Goal: Book appointment/travel/reservation

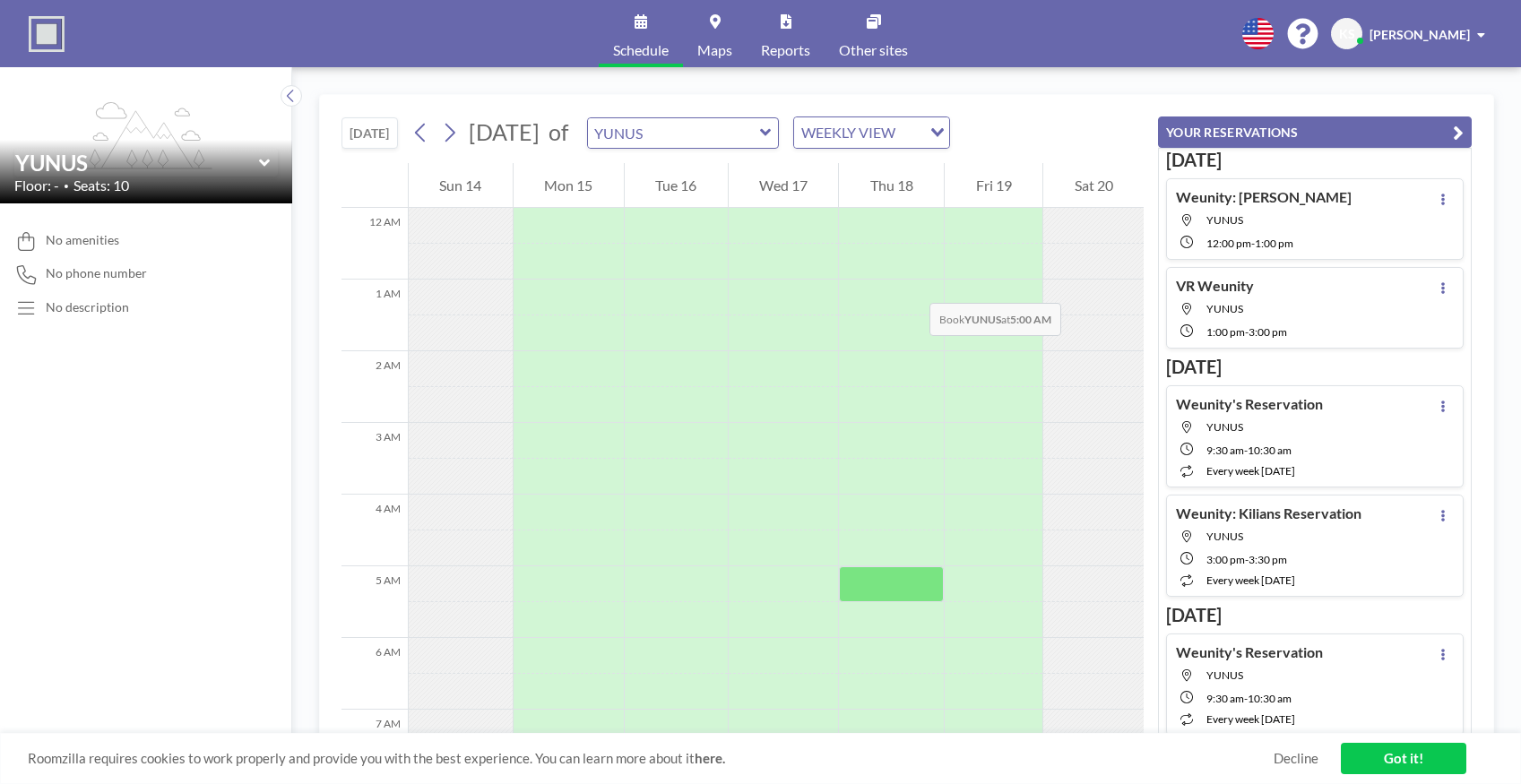
scroll to position [537, 0]
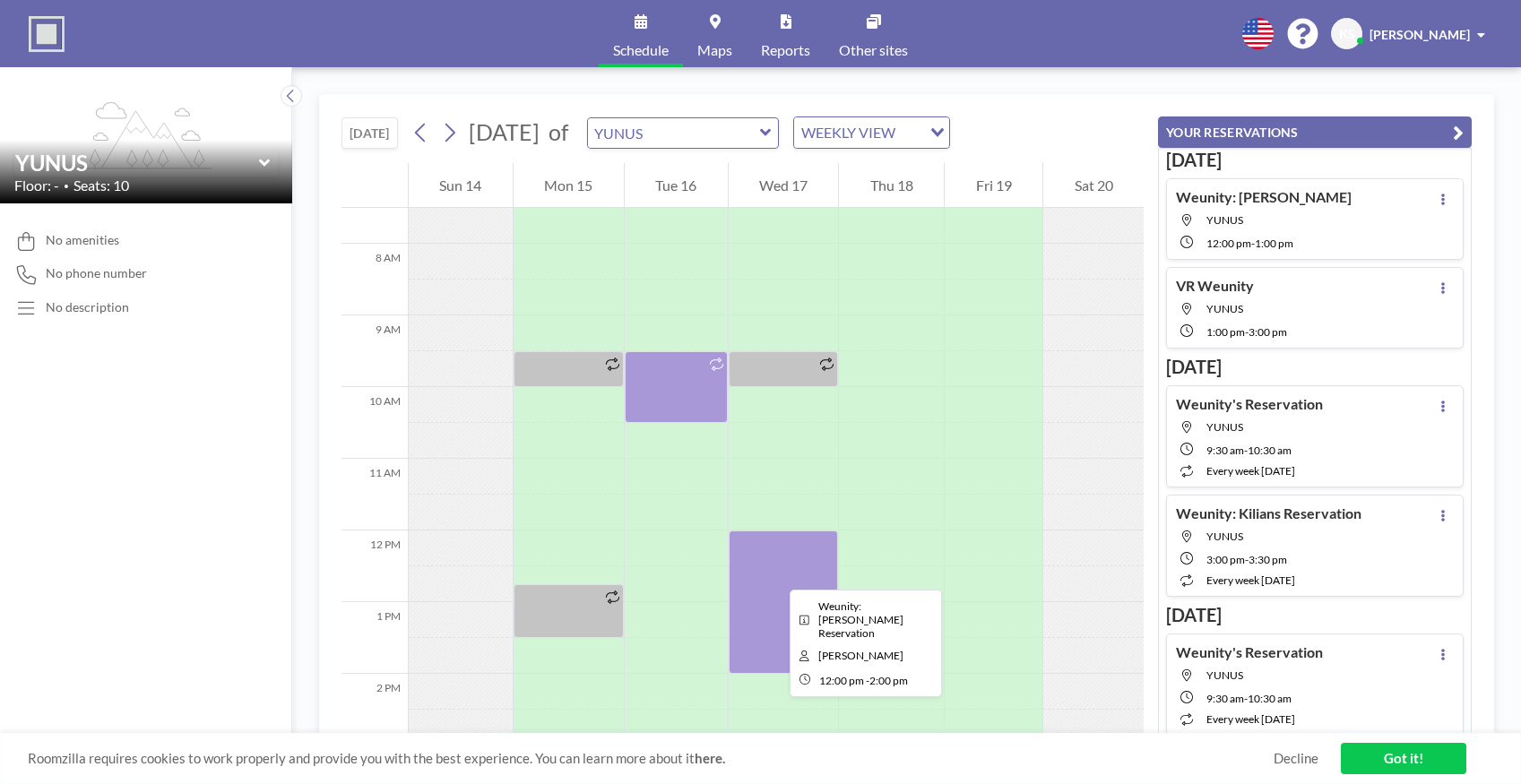
click at [775, 573] on div at bounding box center [783, 602] width 110 height 143
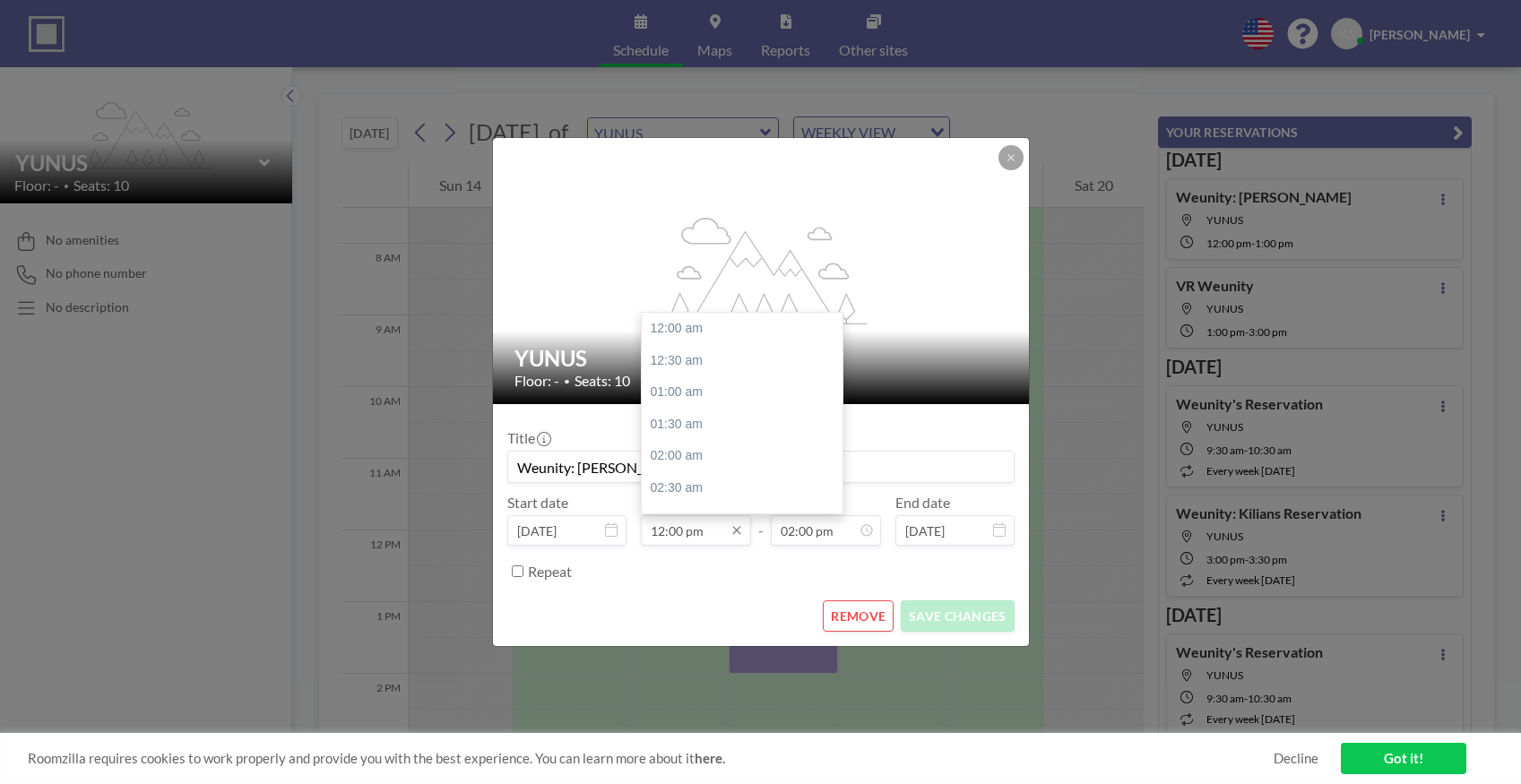
scroll to position [765, 0]
click at [682, 525] on input "12:00 pm" at bounding box center [696, 530] width 110 height 30
click at [691, 335] on div "10:00 am" at bounding box center [742, 335] width 200 height 32
type input "10:00 am"
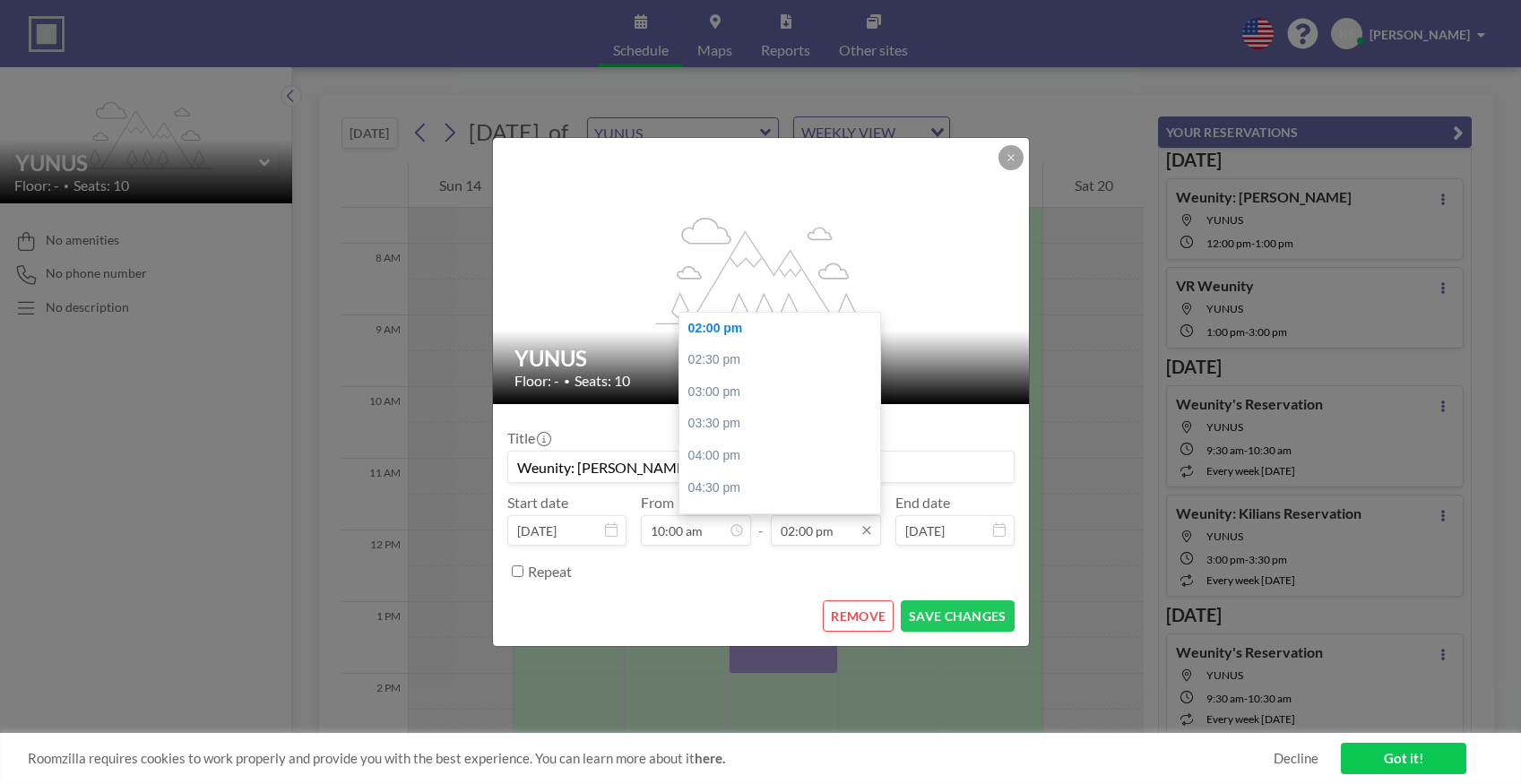
click at [820, 534] on input "02:00 pm" at bounding box center [825, 530] width 110 height 30
click at [744, 413] on div "12:00 pm" at bounding box center [779, 410] width 200 height 32
type input "12:00 pm"
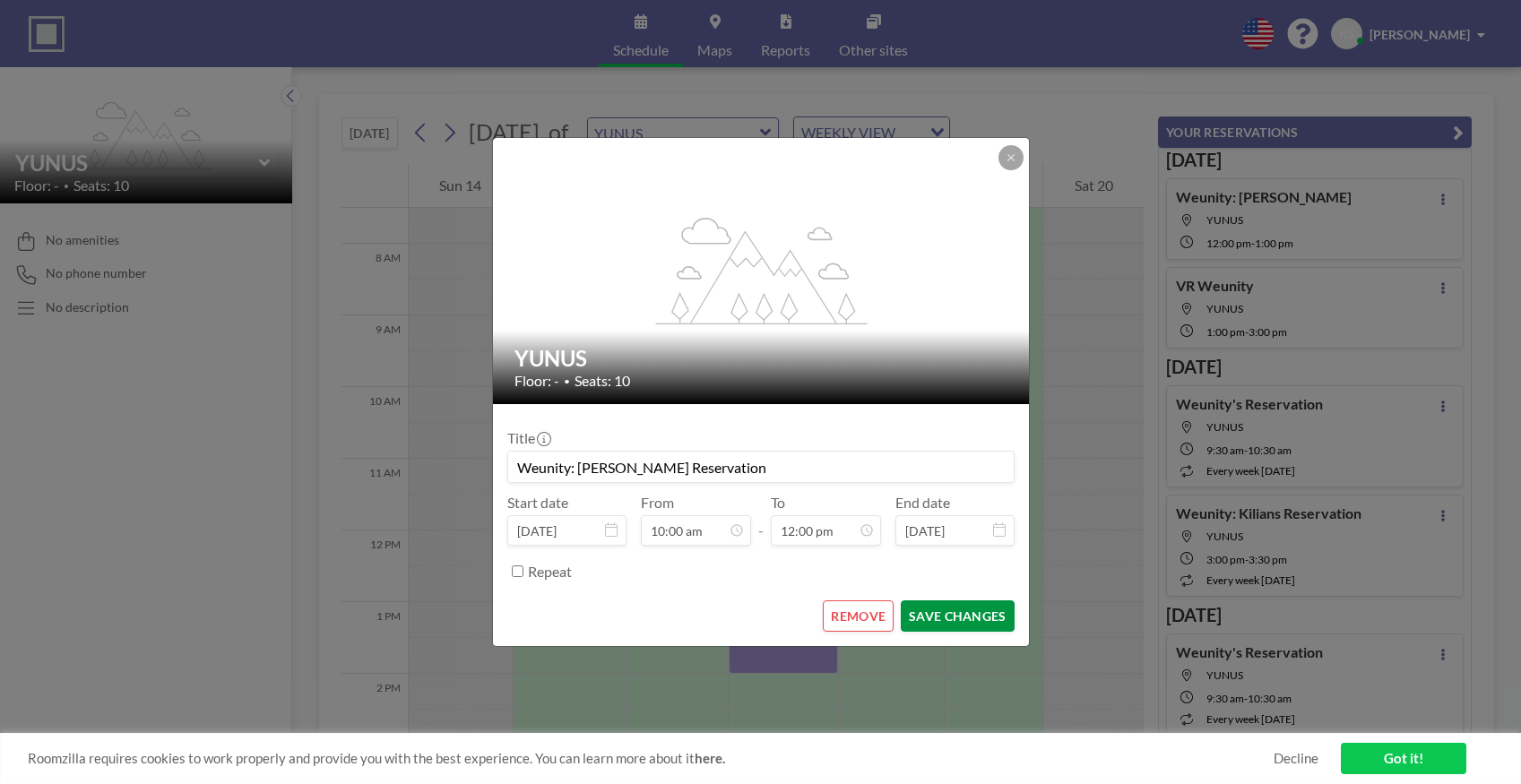
click at [974, 616] on button "SAVE CHANGES" at bounding box center [957, 616] width 113 height 31
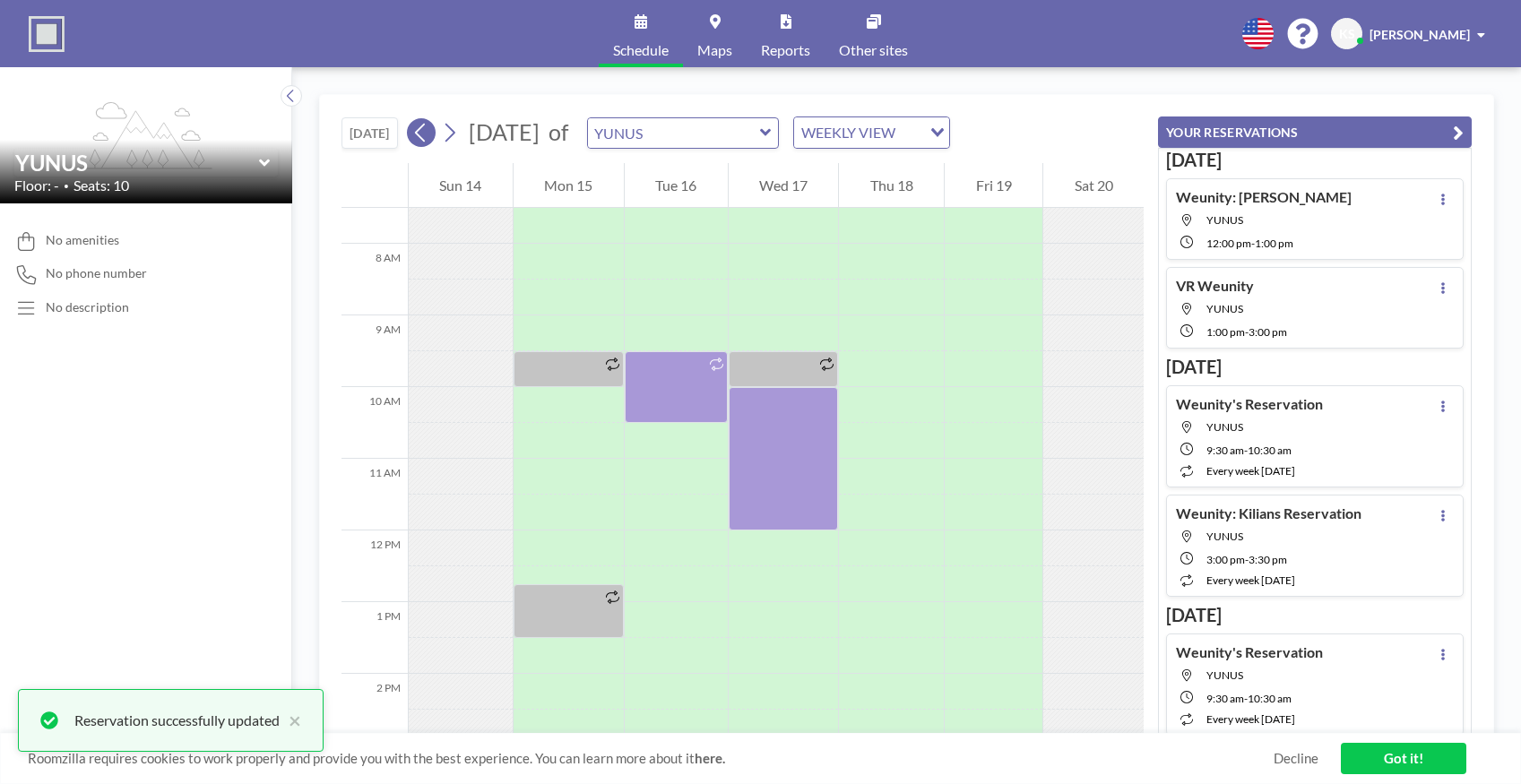
click at [429, 140] on icon at bounding box center [421, 133] width 17 height 27
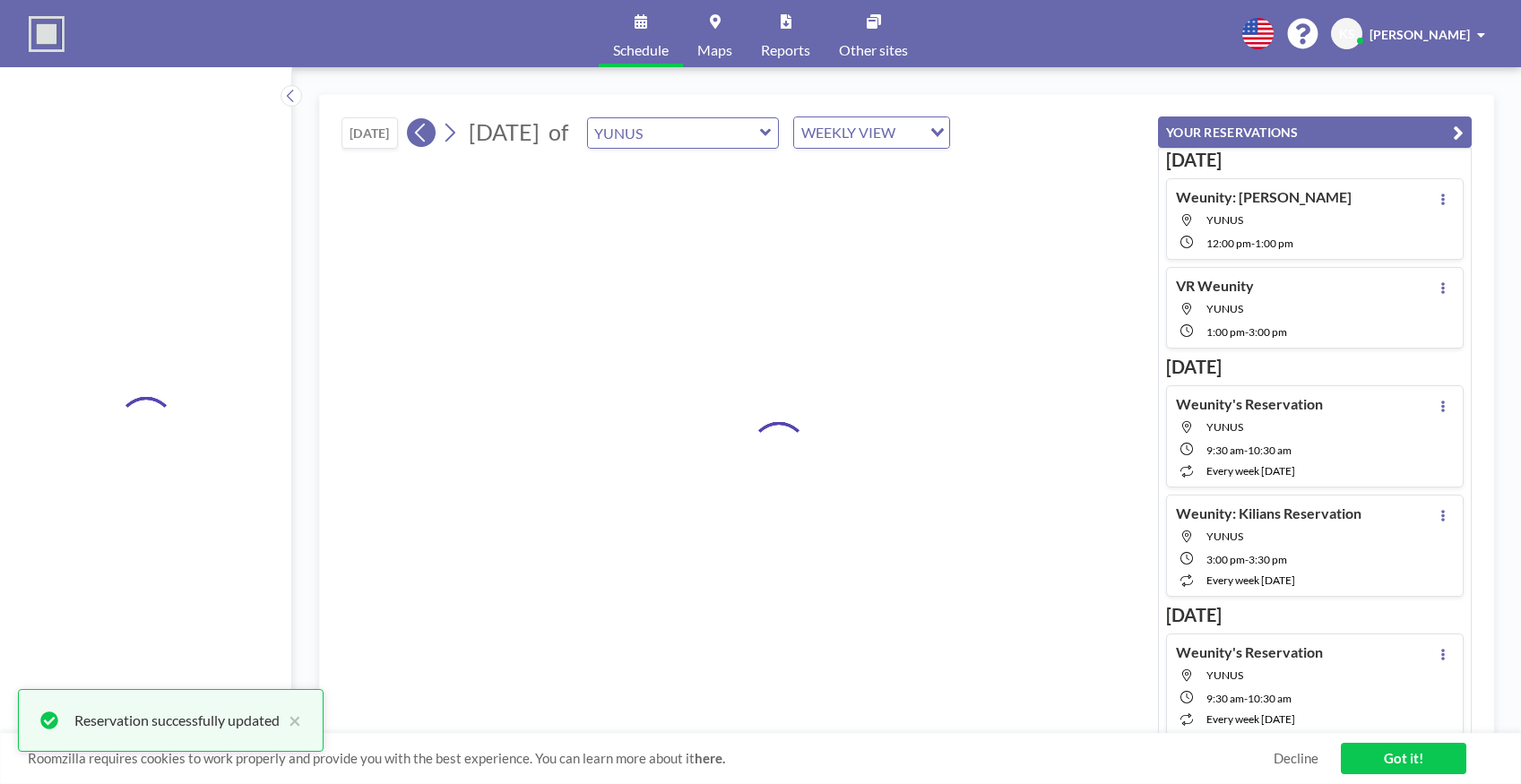
click at [429, 140] on icon at bounding box center [421, 133] width 17 height 27
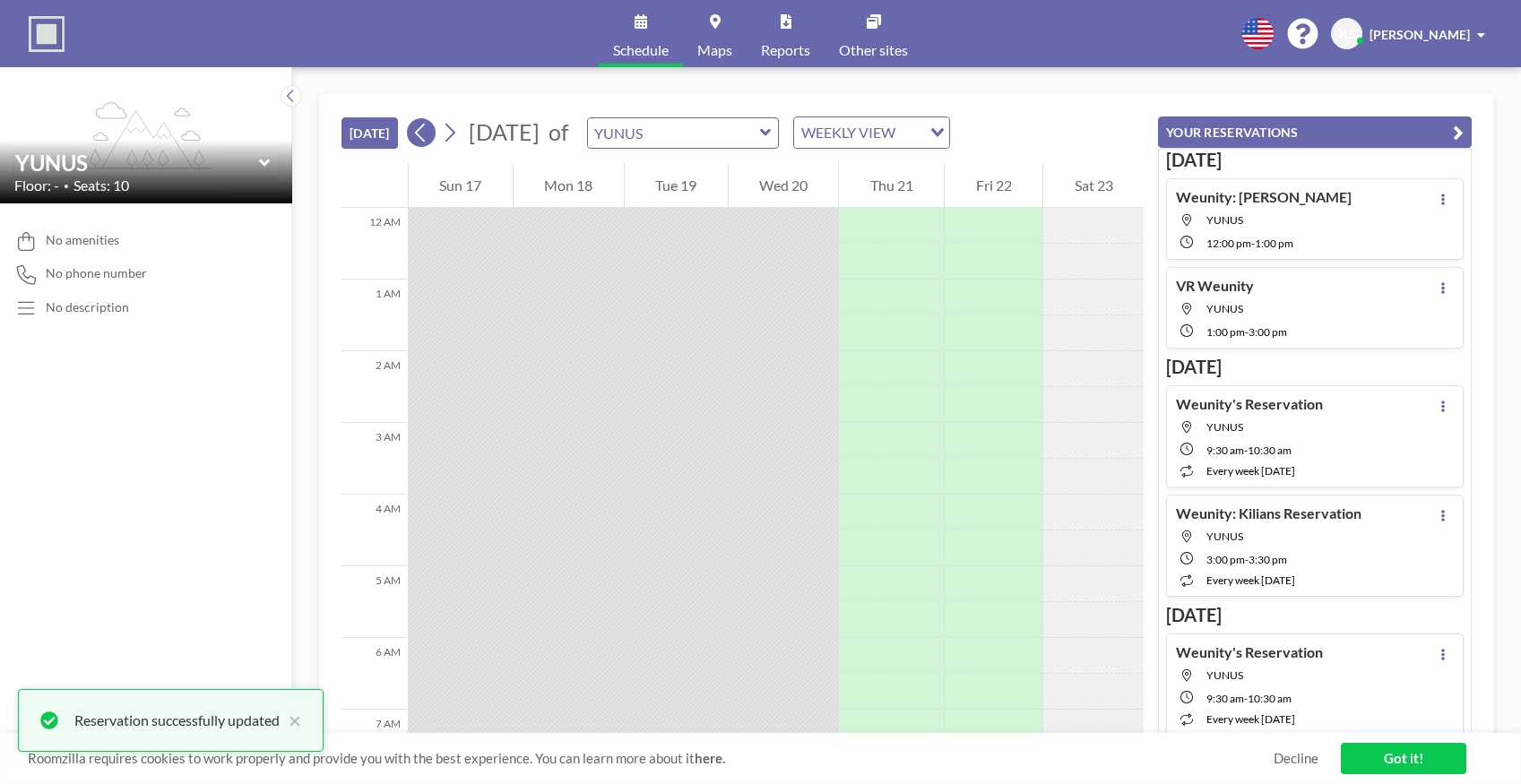
scroll to position [0, 0]
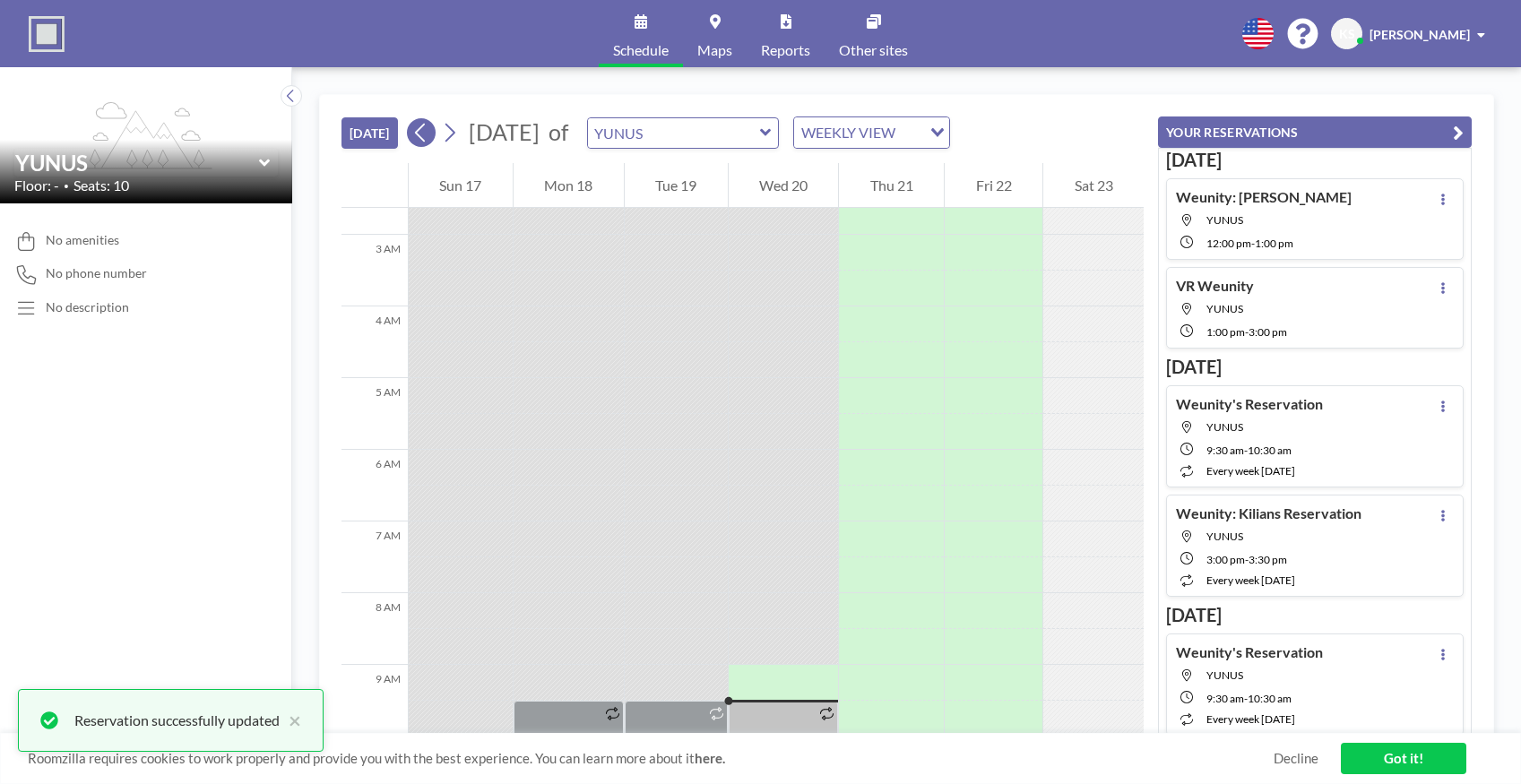
click at [429, 140] on icon at bounding box center [421, 133] width 17 height 27
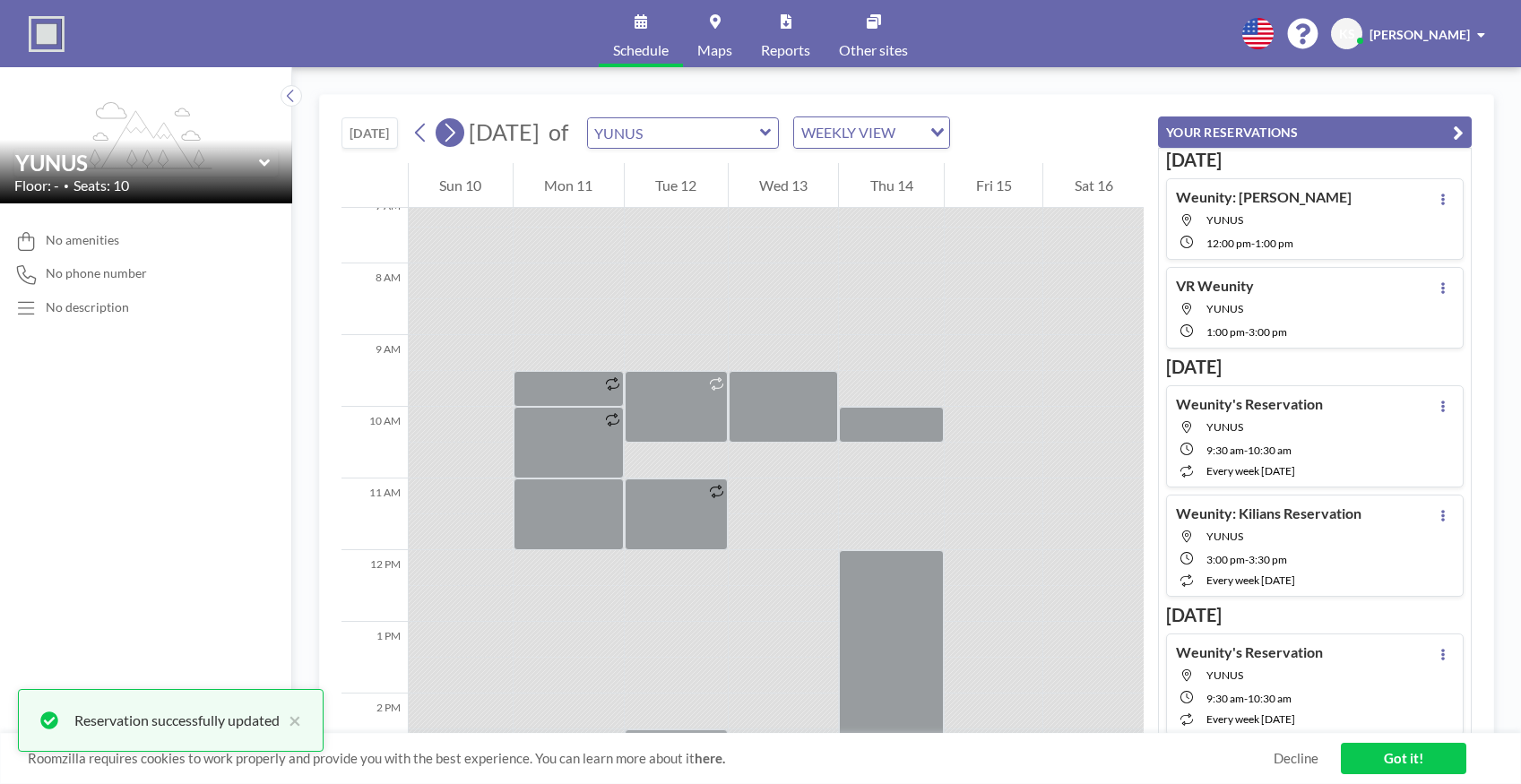
scroll to position [537, 0]
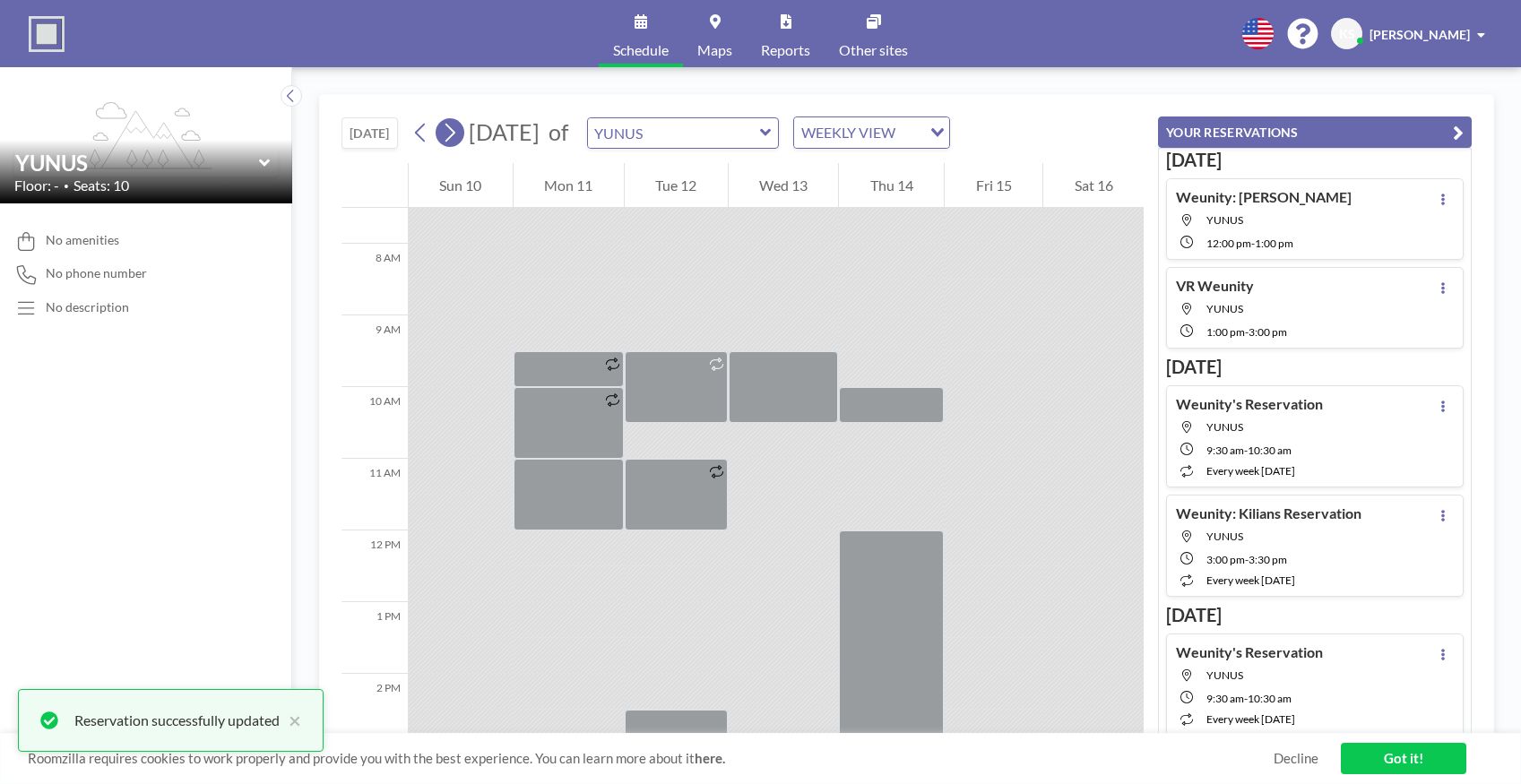
click at [454, 138] on icon at bounding box center [449, 133] width 17 height 27
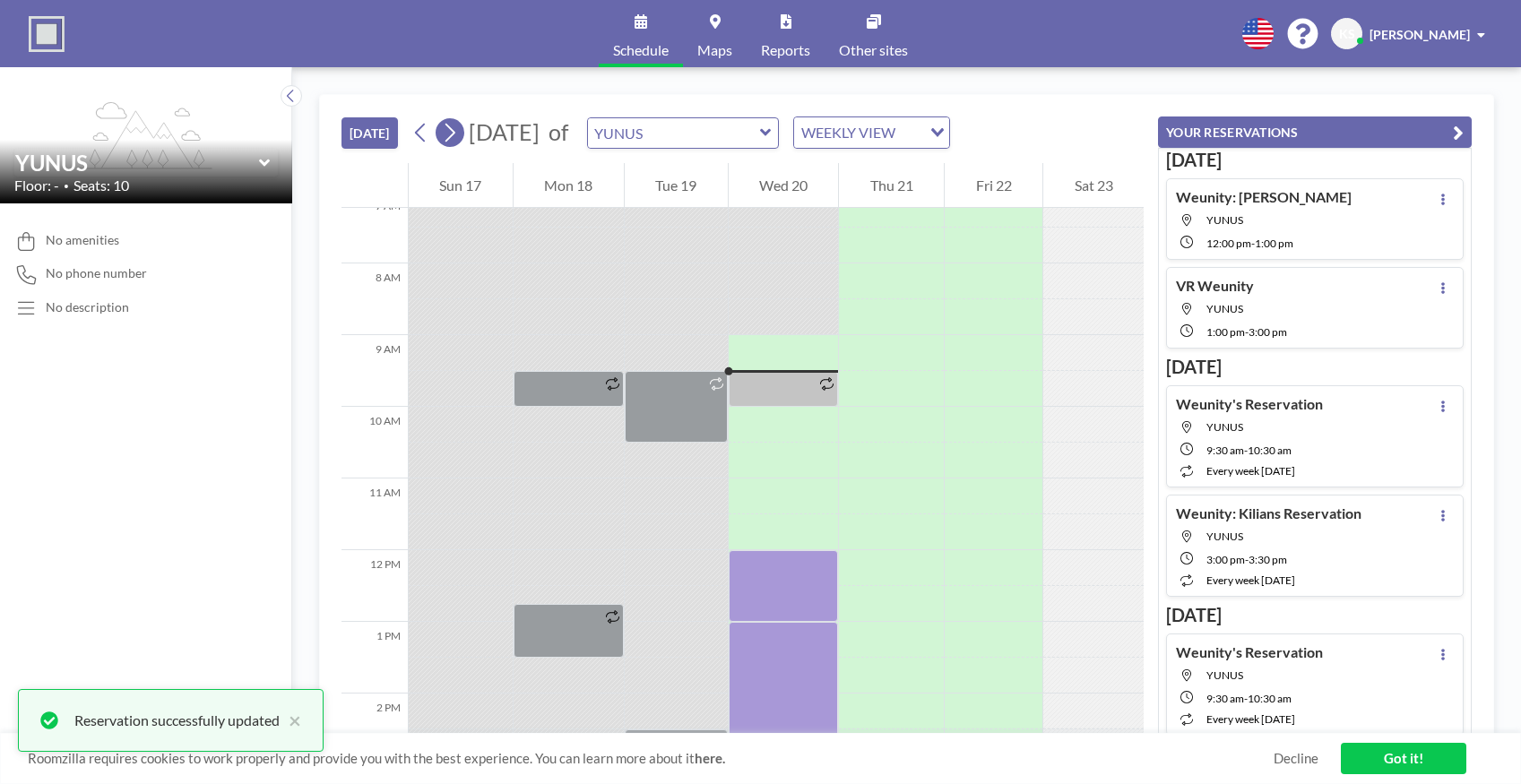
scroll to position [609, 0]
